Goal: Task Accomplishment & Management: Complete application form

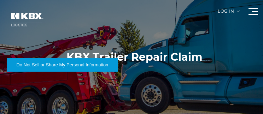
select select "*"
select select "**"
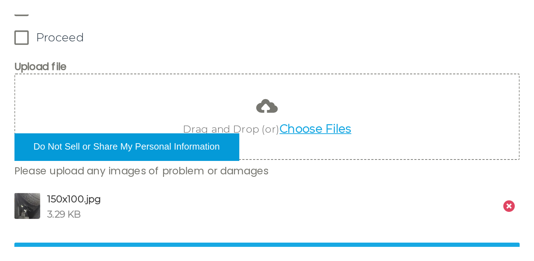
scroll to position [771, 0]
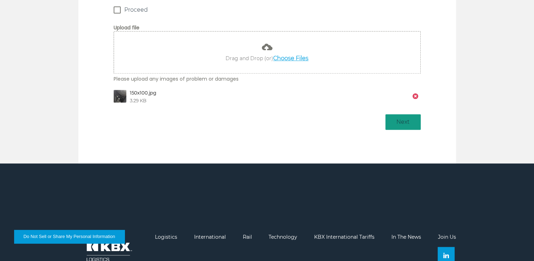
click at [262, 114] on span "Next" at bounding box center [403, 122] width 28 height 8
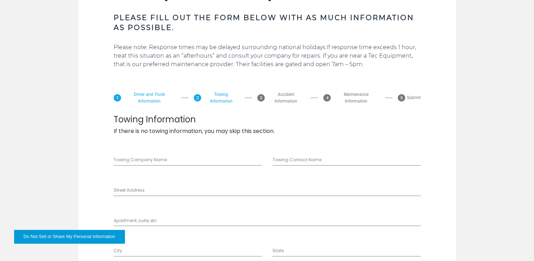
scroll to position [516, 0]
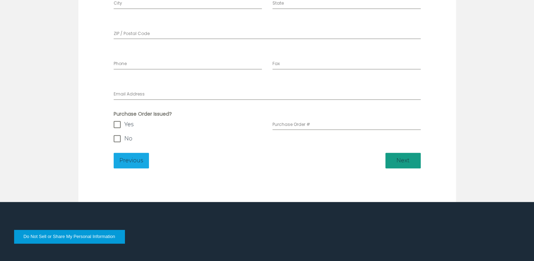
click at [262, 114] on span "Next" at bounding box center [403, 160] width 28 height 8
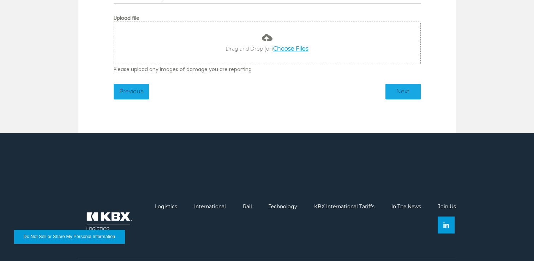
scroll to position [750, 0]
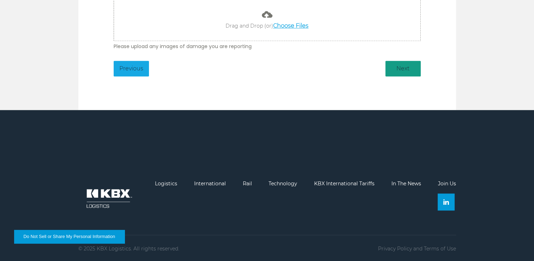
click at [262, 66] on span "Next" at bounding box center [403, 68] width 28 height 8
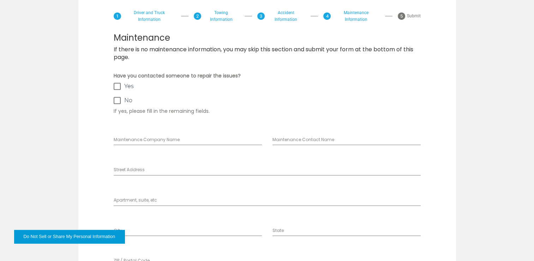
scroll to position [661, 0]
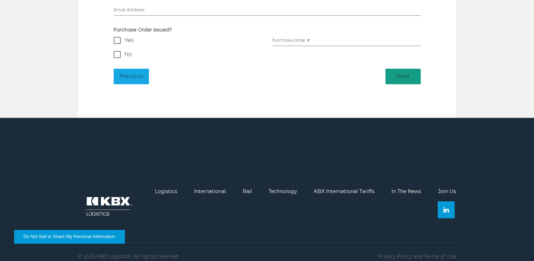
click at [262, 74] on span "Next" at bounding box center [403, 76] width 28 height 8
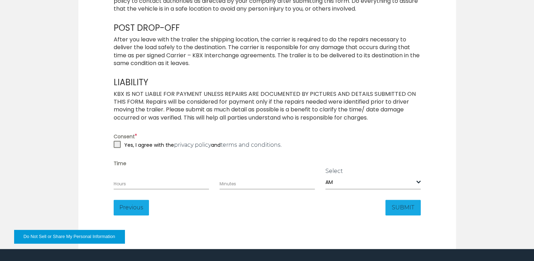
scroll to position [536, 0]
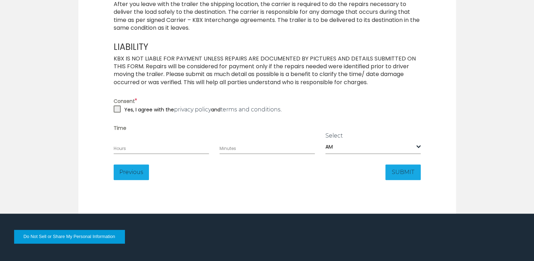
click at [115, 110] on span at bounding box center [117, 108] width 7 height 7
click at [129, 114] on input "Hours" at bounding box center [161, 147] width 95 height 13
click at [205, 114] on input "*" at bounding box center [161, 147] width 95 height 13
drag, startPoint x: 154, startPoint y: 154, endPoint x: 149, endPoint y: 151, distance: 5.6
click at [150, 114] on form "**********" at bounding box center [267, 2] width 307 height 363
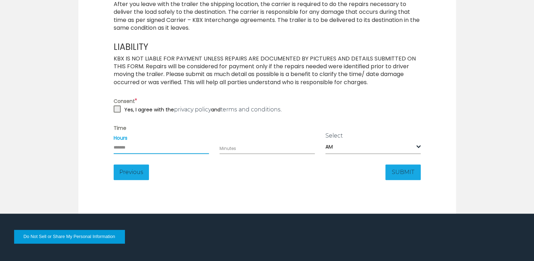
drag, startPoint x: 148, startPoint y: 150, endPoint x: 76, endPoint y: 150, distance: 72.0
type input "**"
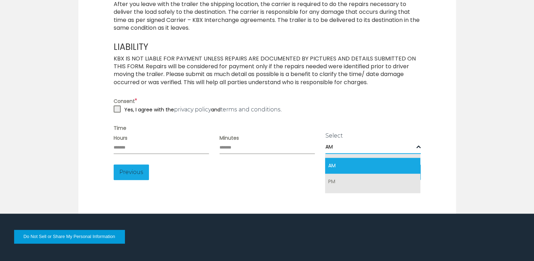
click at [262, 114] on span at bounding box center [419, 146] width 4 height 4
select select "**"
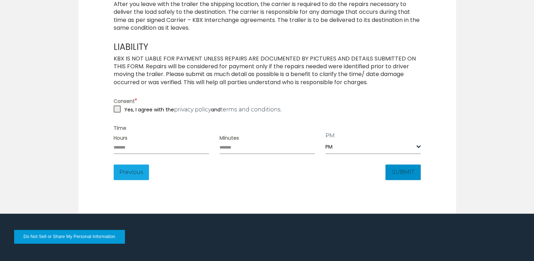
click at [262, 114] on span "SUBMIT" at bounding box center [403, 172] width 28 height 8
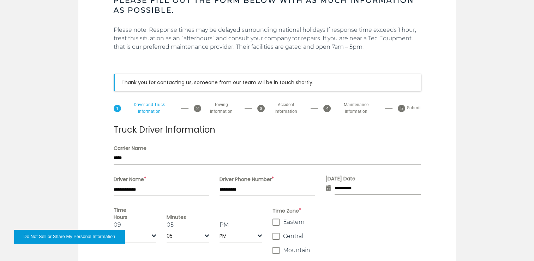
scroll to position [291, 0]
